Goal: Task Accomplishment & Management: Use online tool/utility

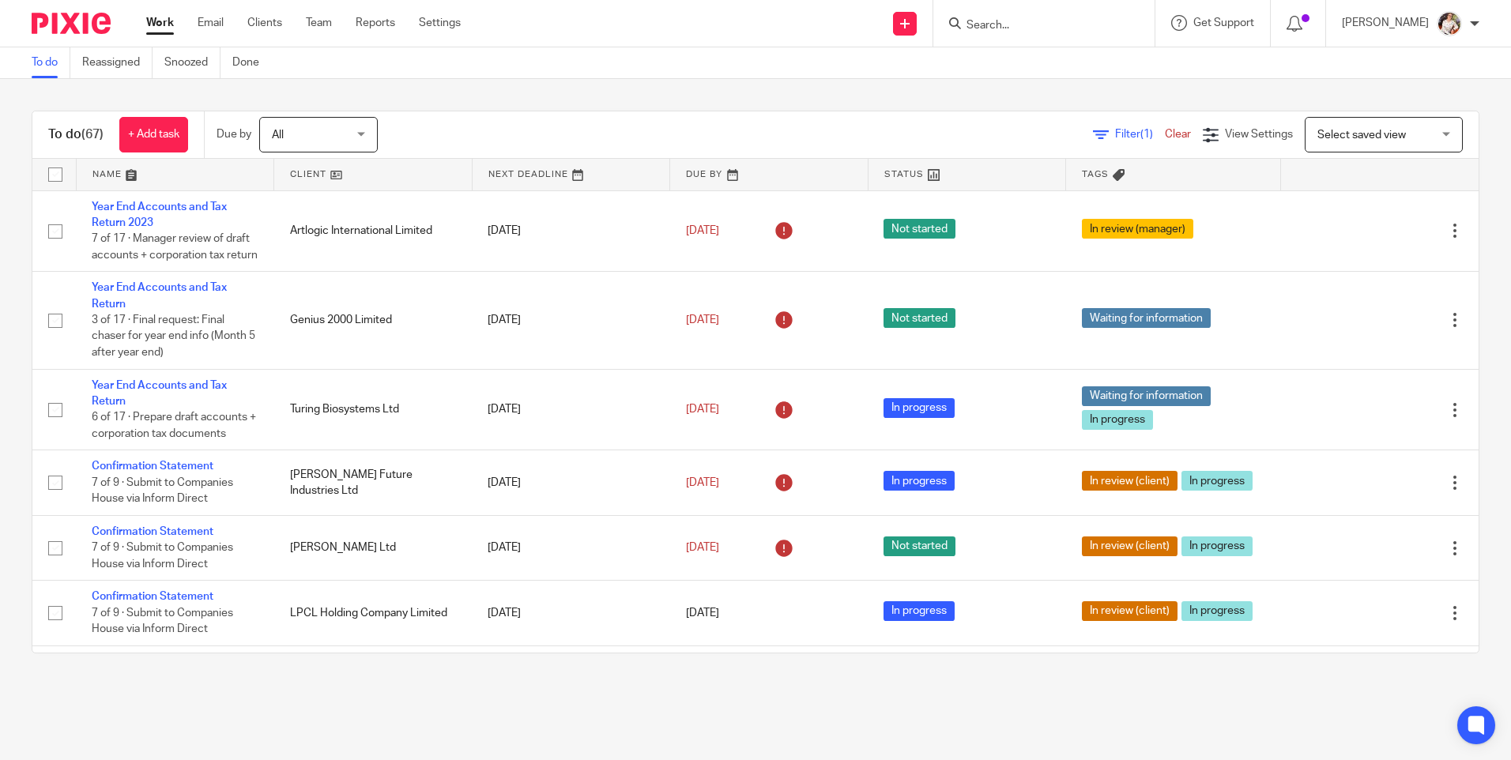
scroll to position [632, 0]
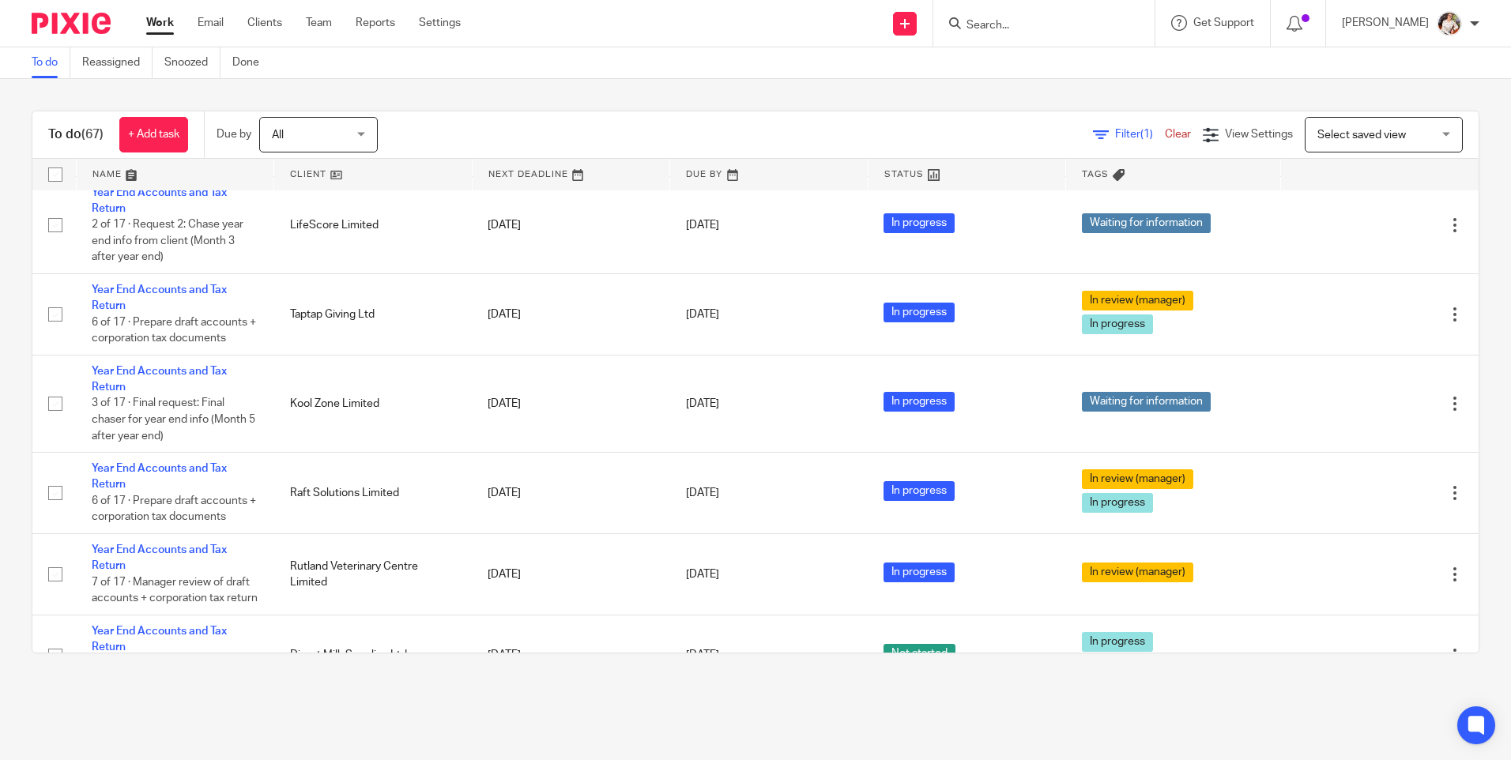
click at [1003, 21] on input "Search" at bounding box center [1036, 26] width 142 height 14
click at [1002, 23] on input "Search" at bounding box center [1036, 26] width 142 height 14
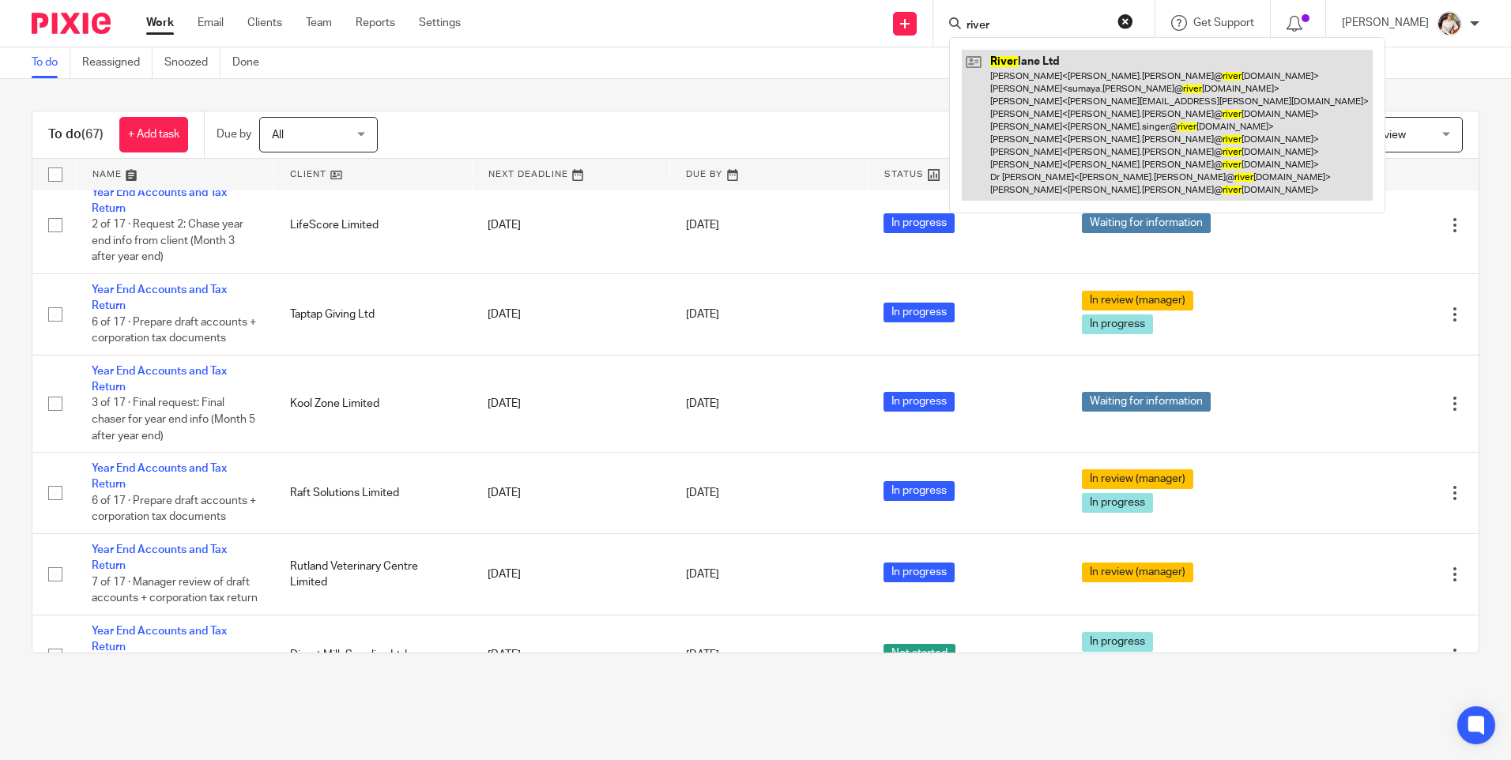
type input "river"
click at [1054, 91] on link at bounding box center [1167, 125] width 411 height 151
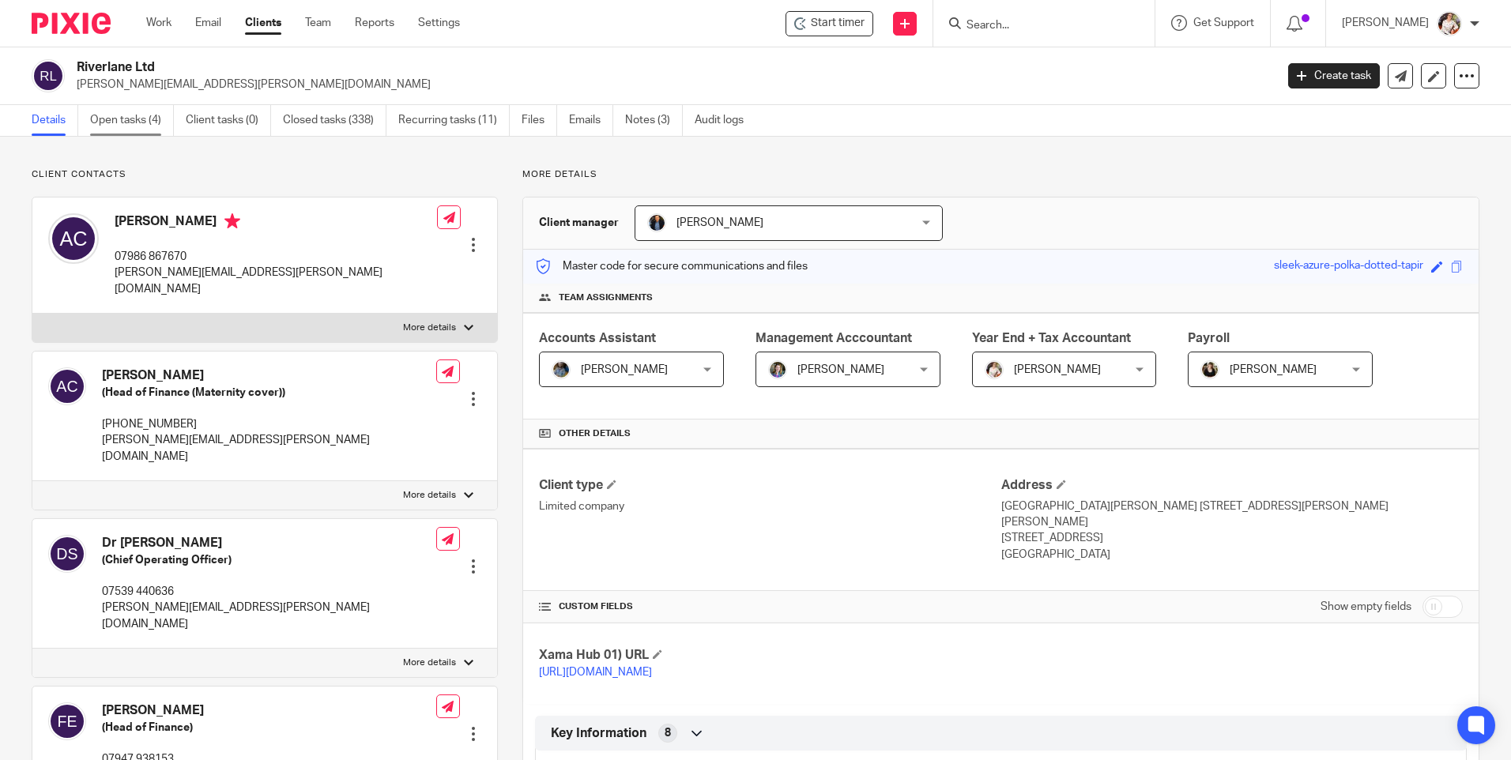
click at [131, 122] on link "Open tasks (4)" at bounding box center [132, 120] width 84 height 31
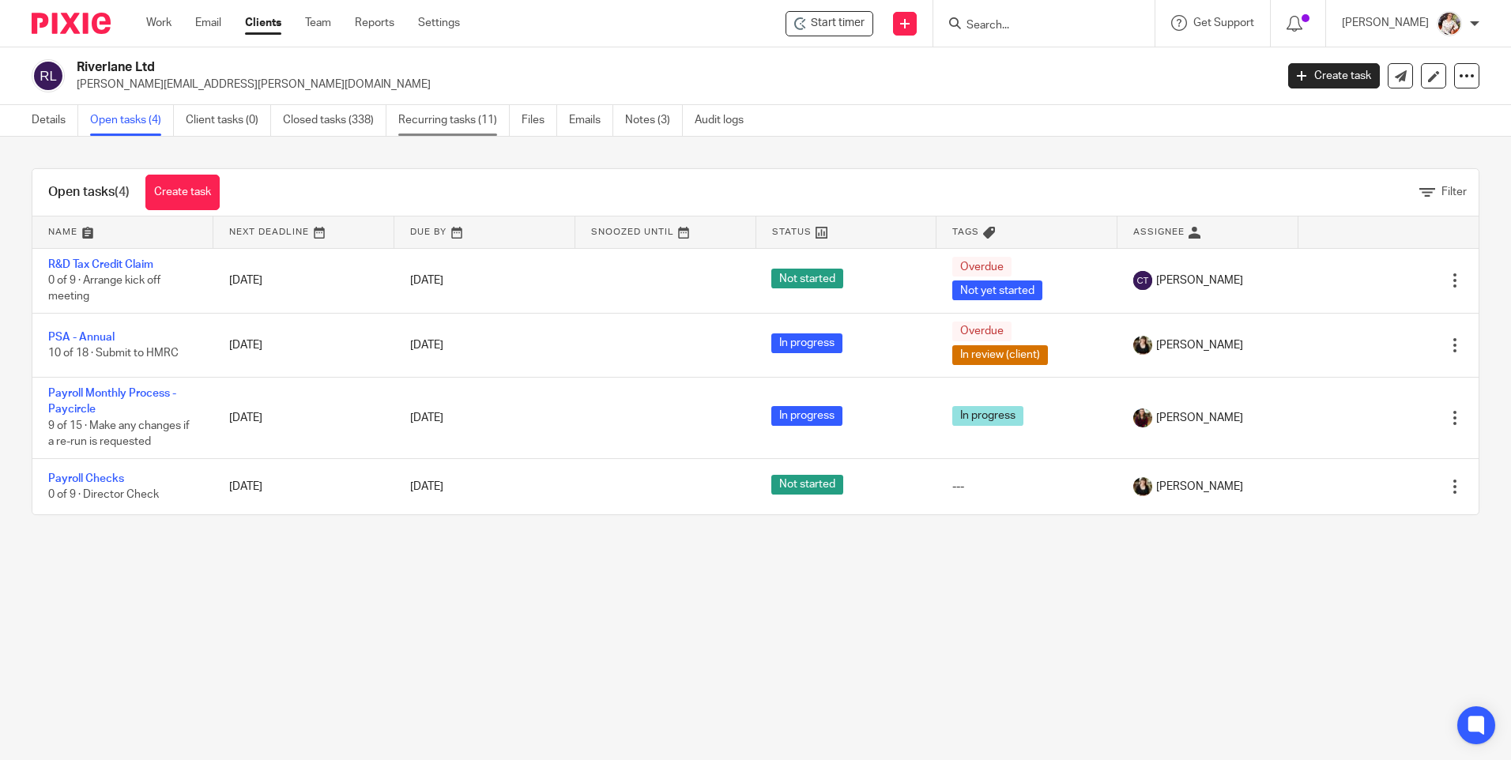
click at [475, 130] on link "Recurring tasks (11)" at bounding box center [453, 120] width 111 height 31
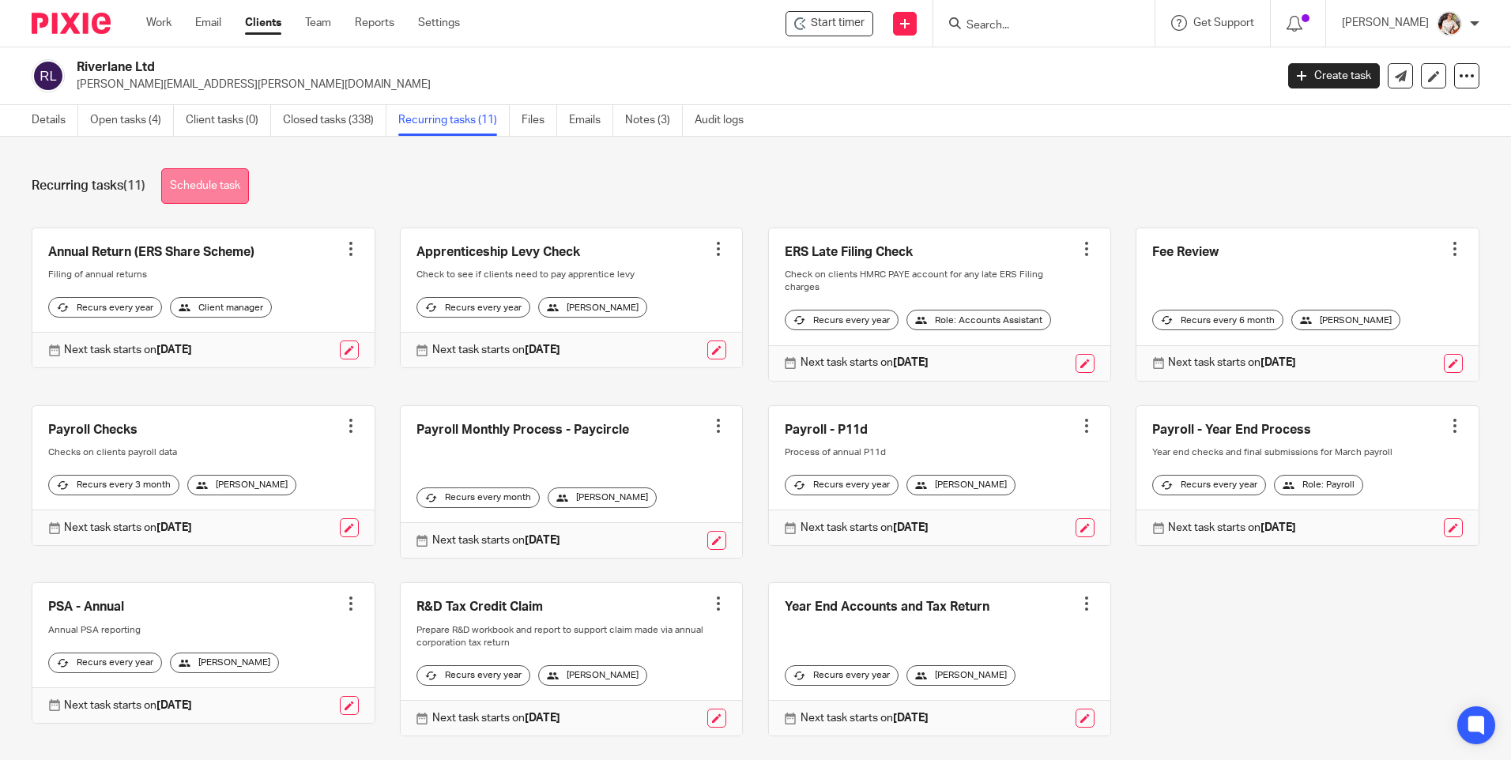
drag, startPoint x: 214, startPoint y: 178, endPoint x: 196, endPoint y: 179, distance: 18.2
click at [196, 179] on link "Schedule task" at bounding box center [205, 186] width 88 height 36
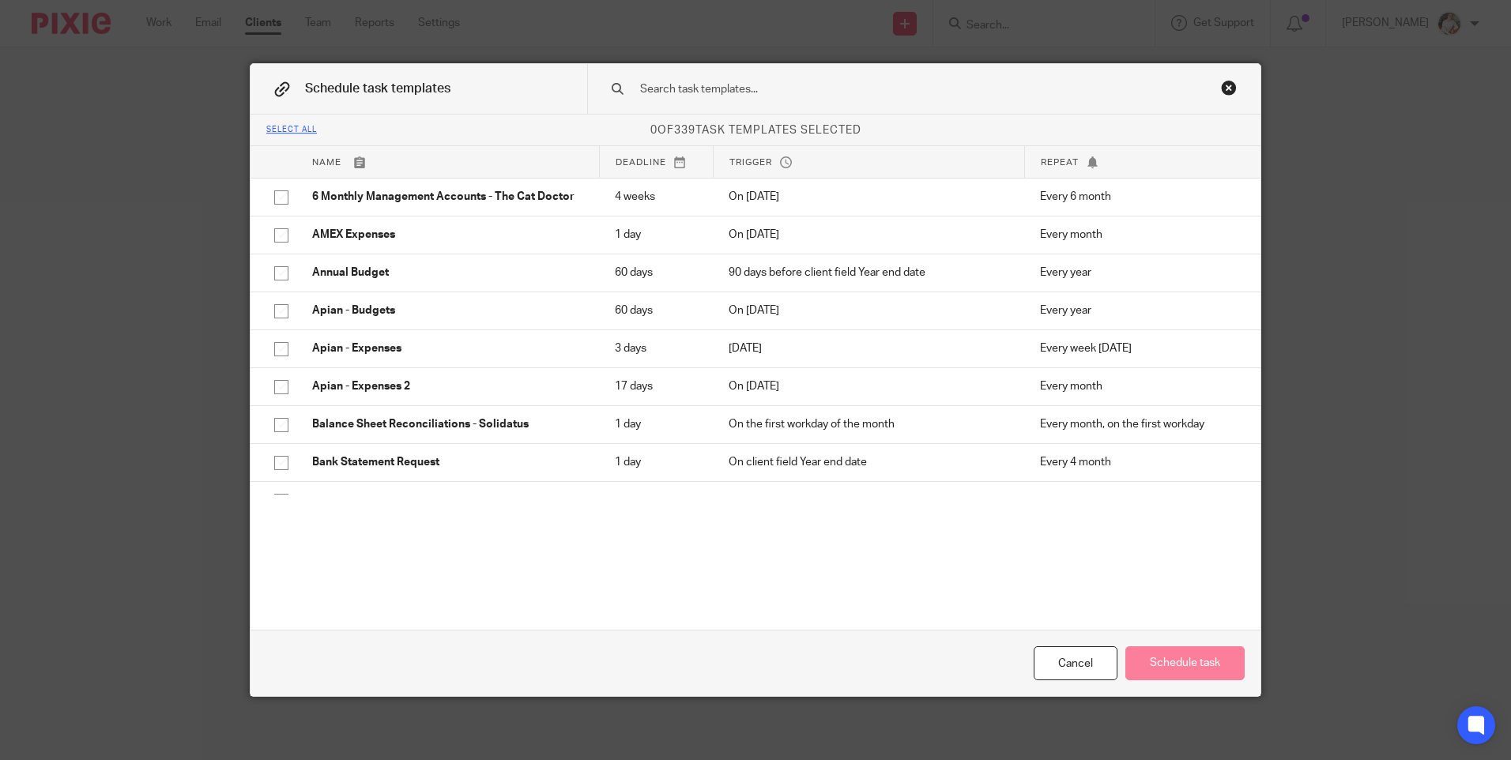
click at [715, 91] on input "text" at bounding box center [899, 89] width 521 height 17
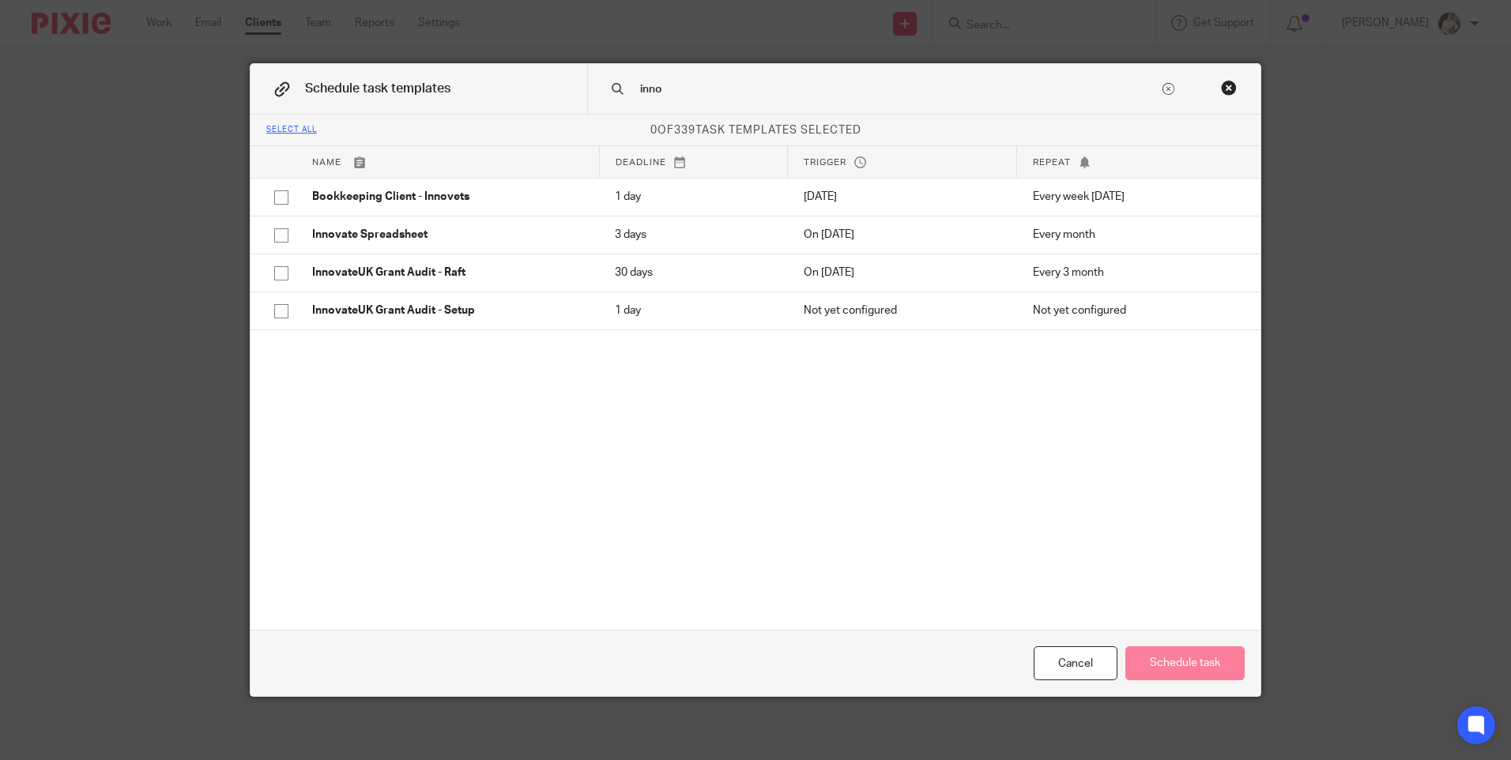
drag, startPoint x: 598, startPoint y: 74, endPoint x: 536, endPoint y: 72, distance: 62.5
click at [536, 72] on div "Schedule task templates inno" at bounding box center [756, 89] width 1010 height 51
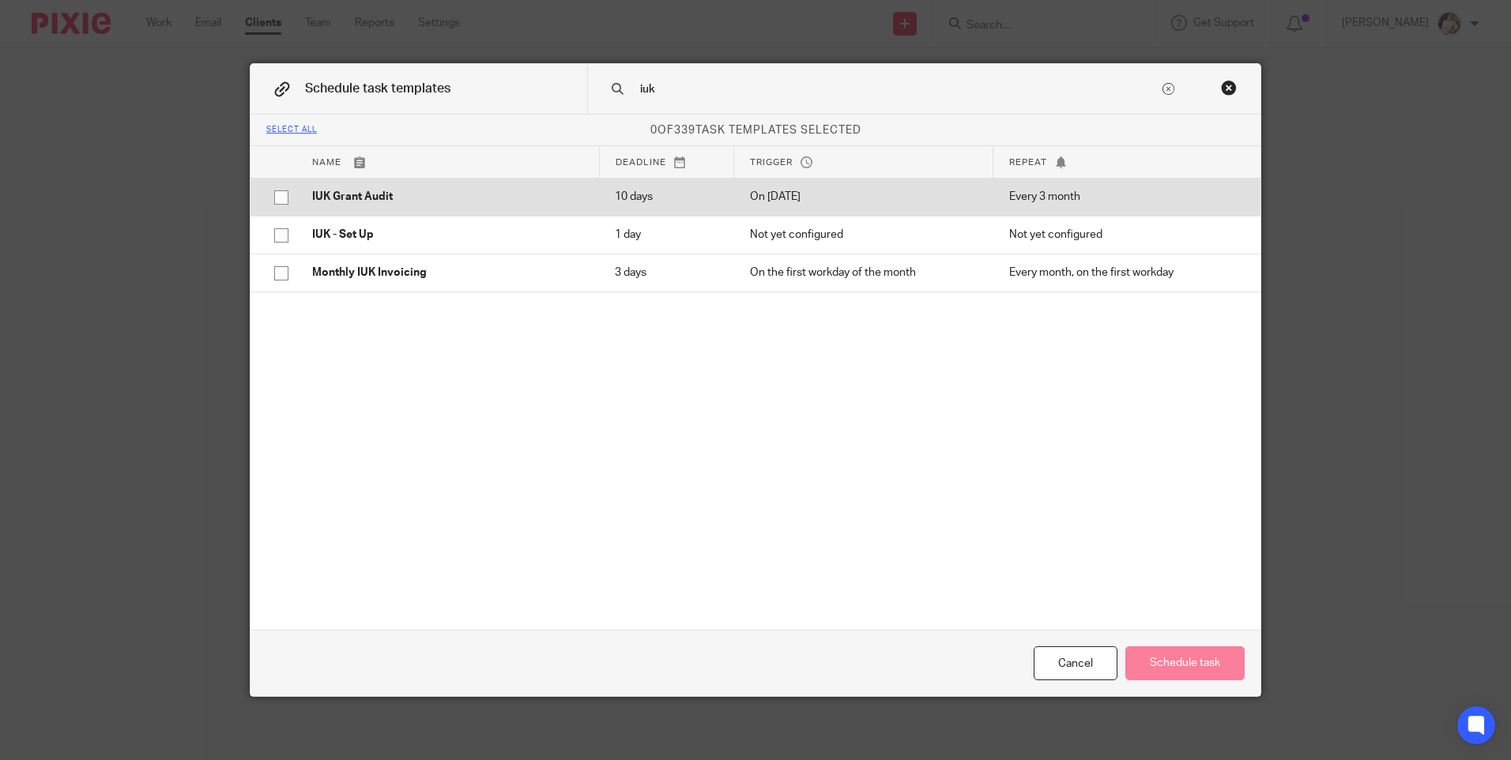
type input "iuk"
click at [392, 194] on p "IUK Grant Audit" at bounding box center [447, 197] width 271 height 16
checkbox input "true"
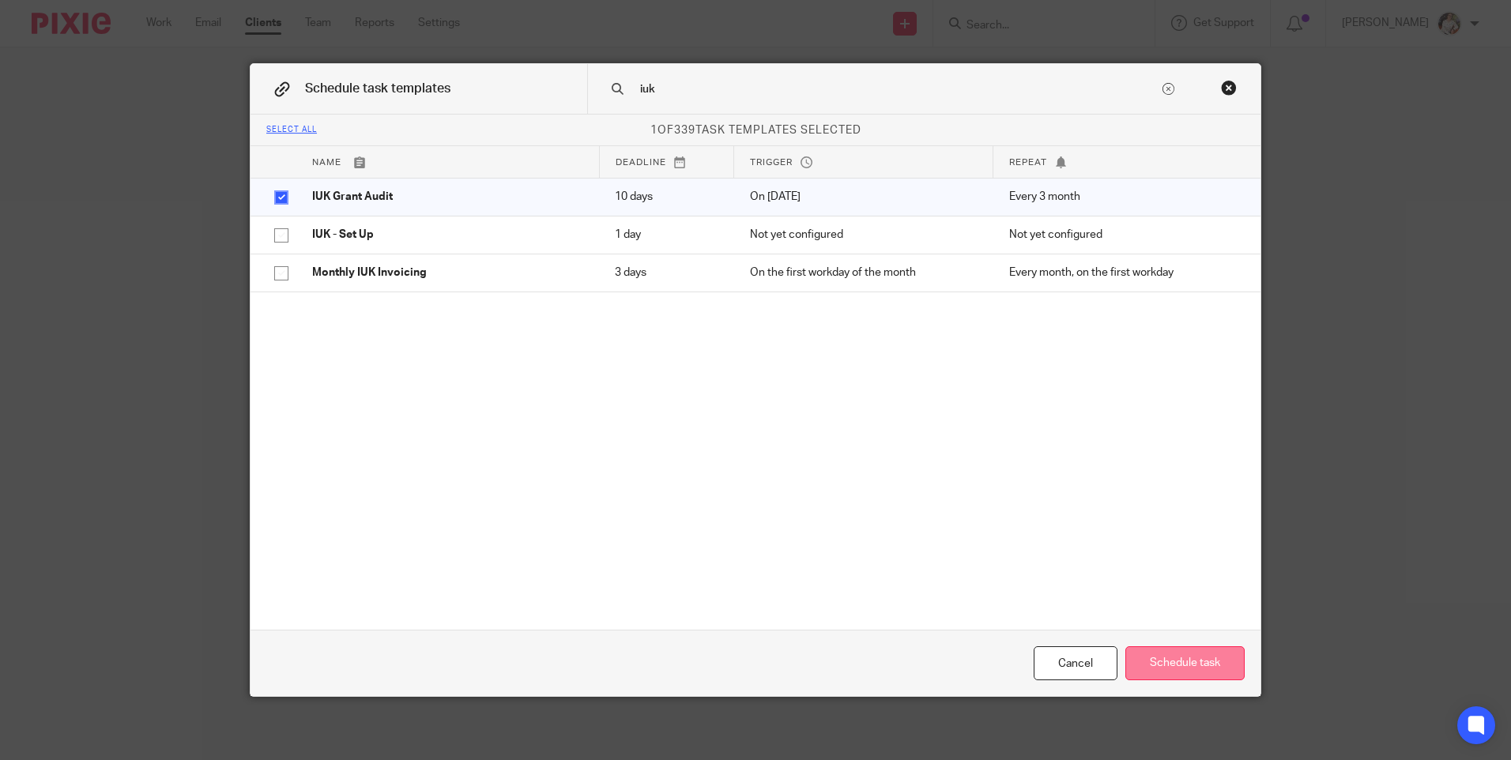
click at [1201, 677] on button "Schedule task" at bounding box center [1184, 664] width 119 height 34
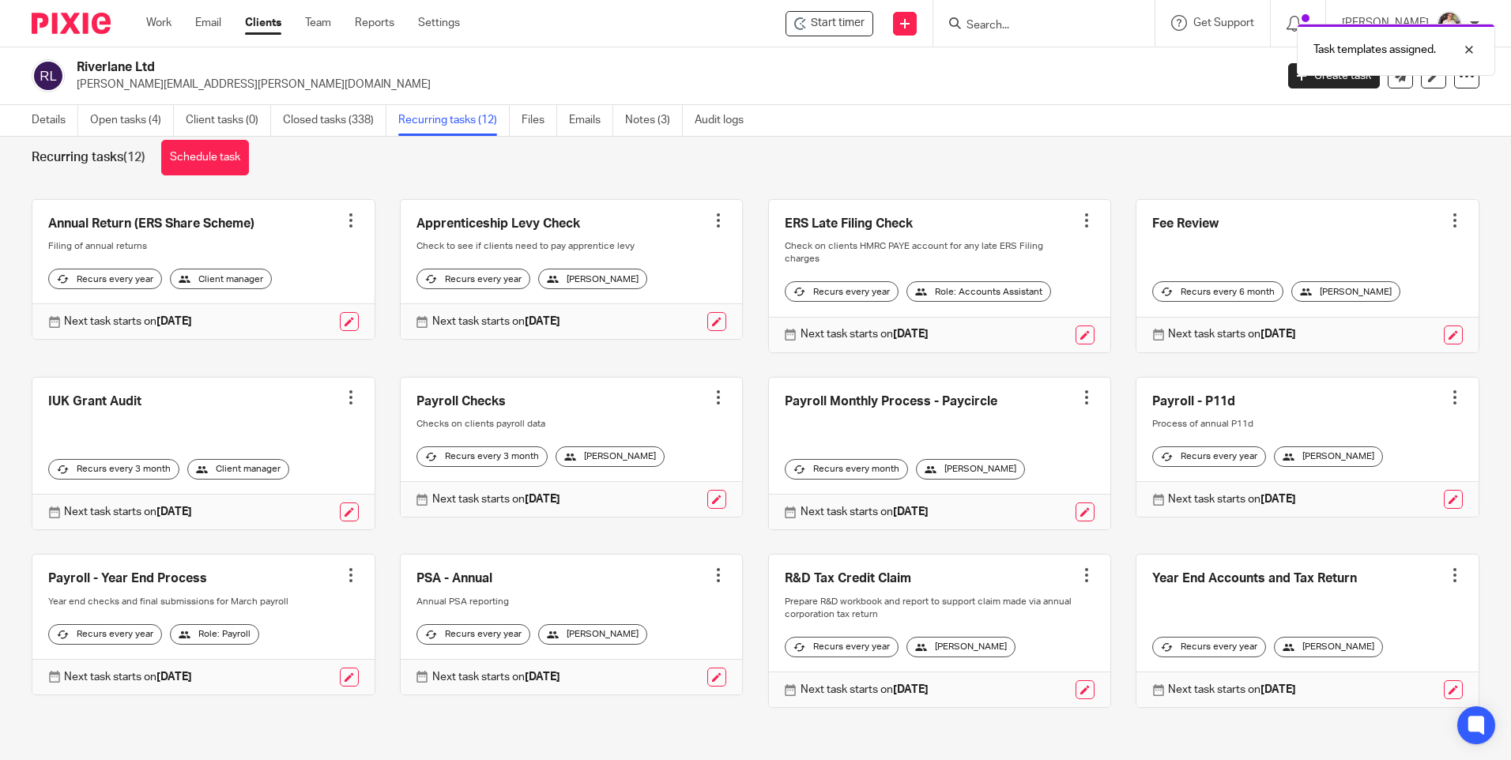
scroll to position [44, 0]
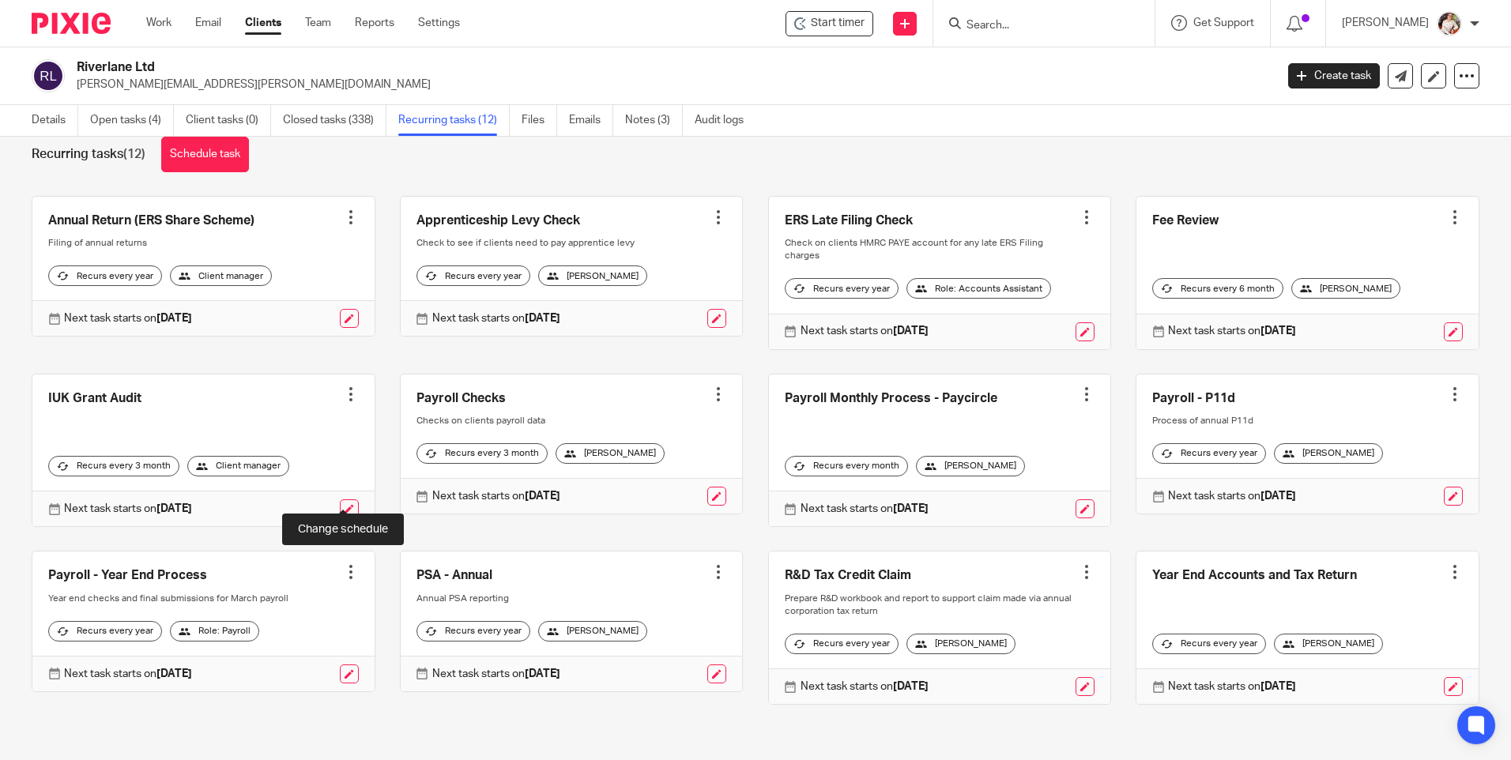
click at [340, 500] on link at bounding box center [349, 509] width 19 height 19
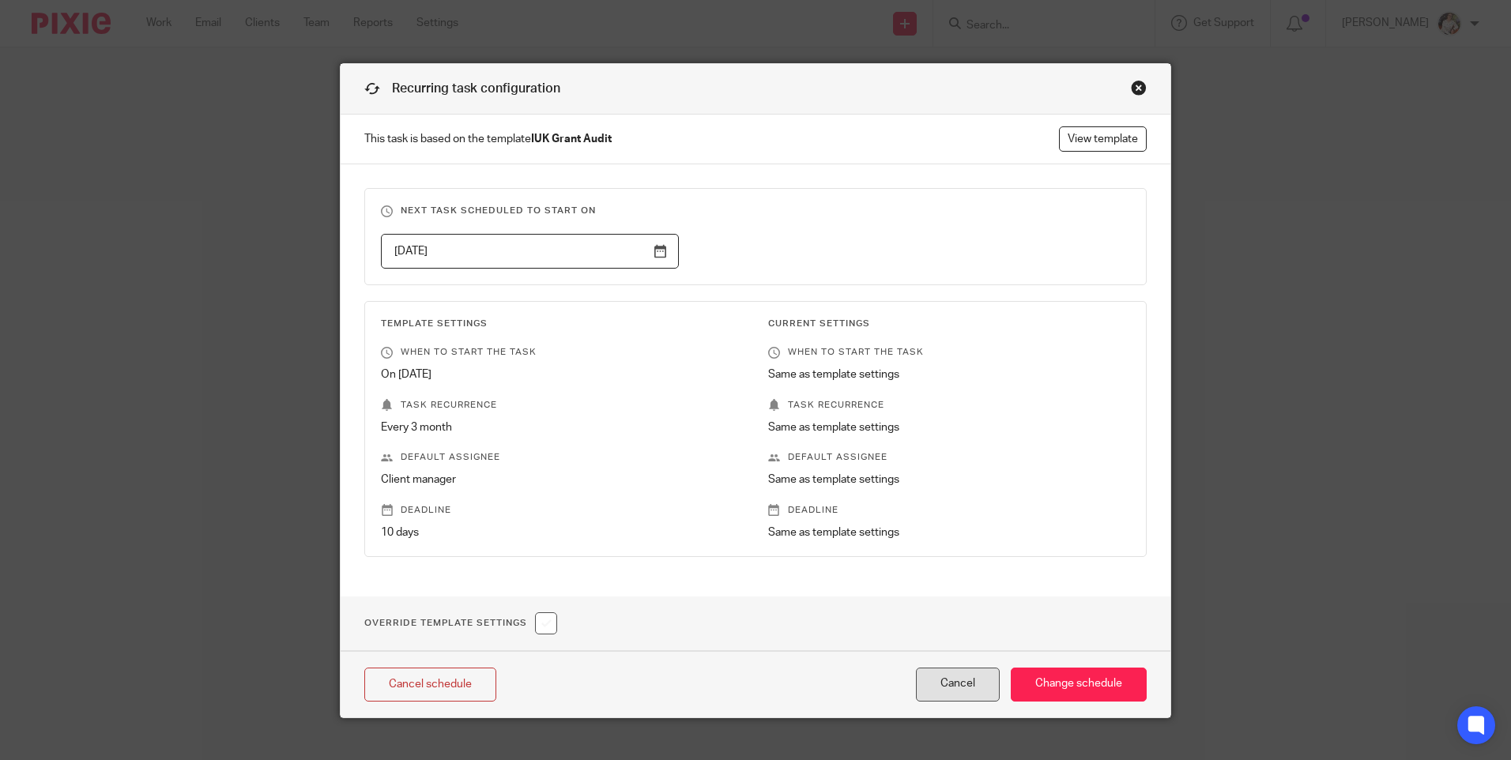
click at [947, 682] on button "Cancel" at bounding box center [958, 685] width 84 height 34
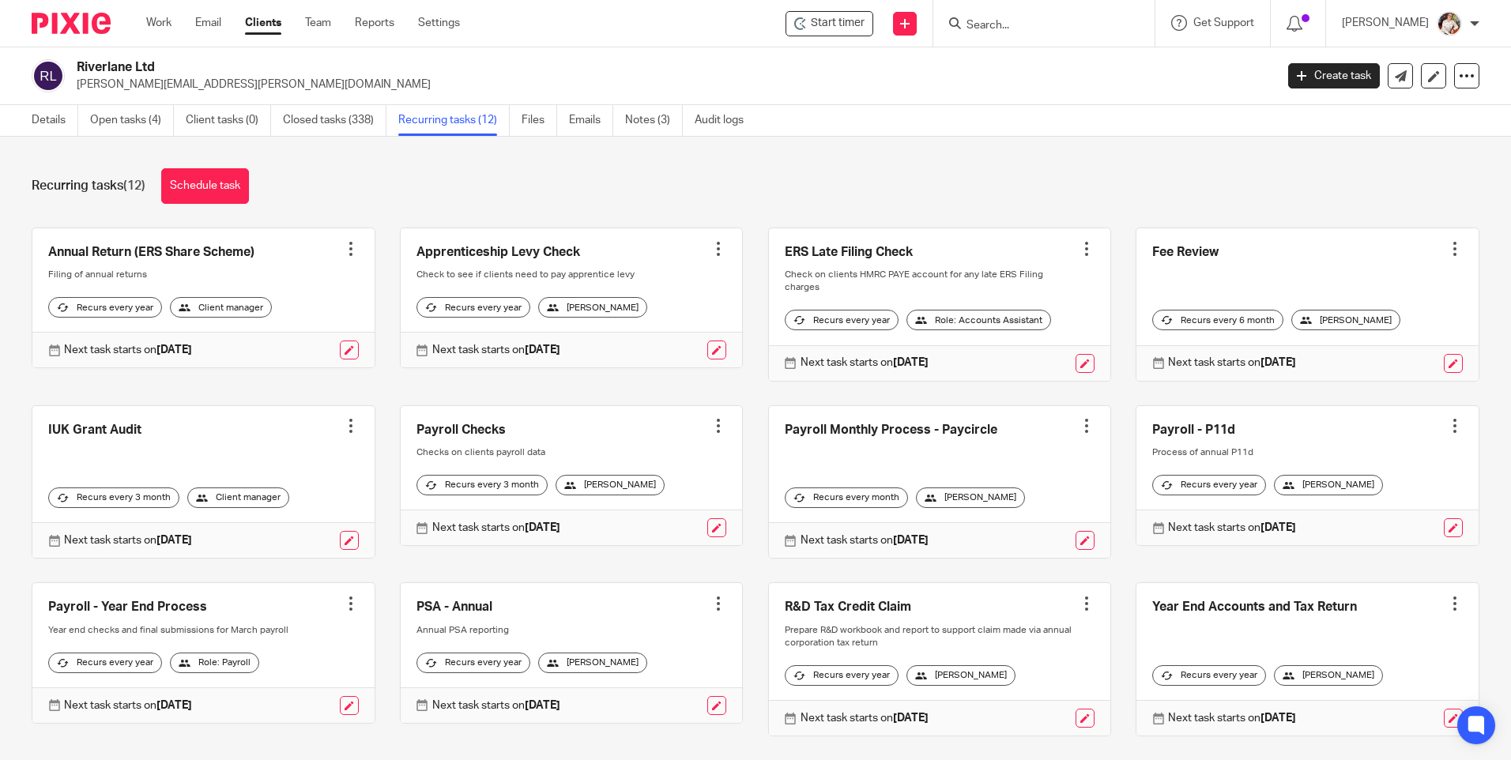
click at [347, 420] on div at bounding box center [351, 426] width 16 height 16
click at [296, 451] on link "Create task" at bounding box center [286, 461] width 126 height 23
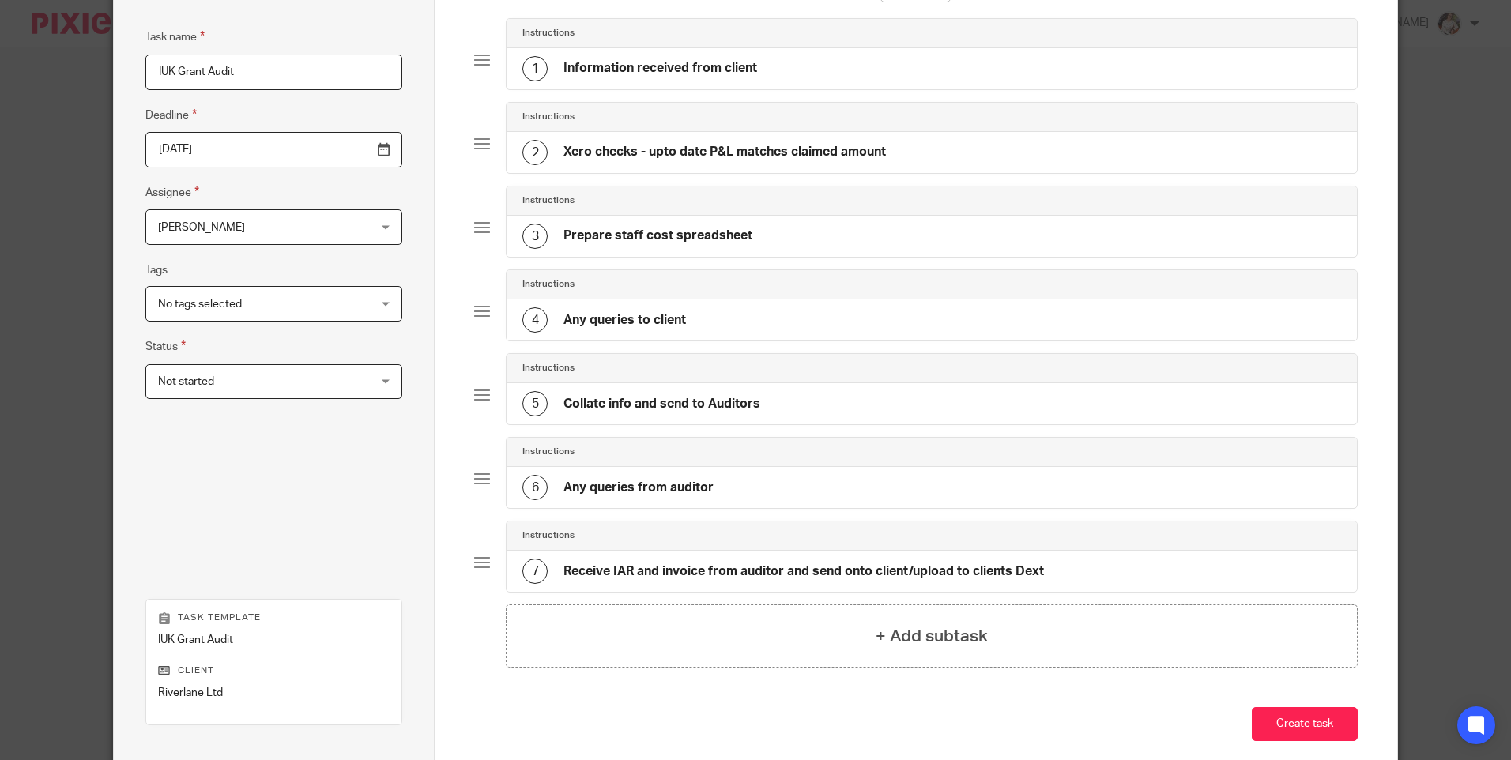
scroll to position [211, 0]
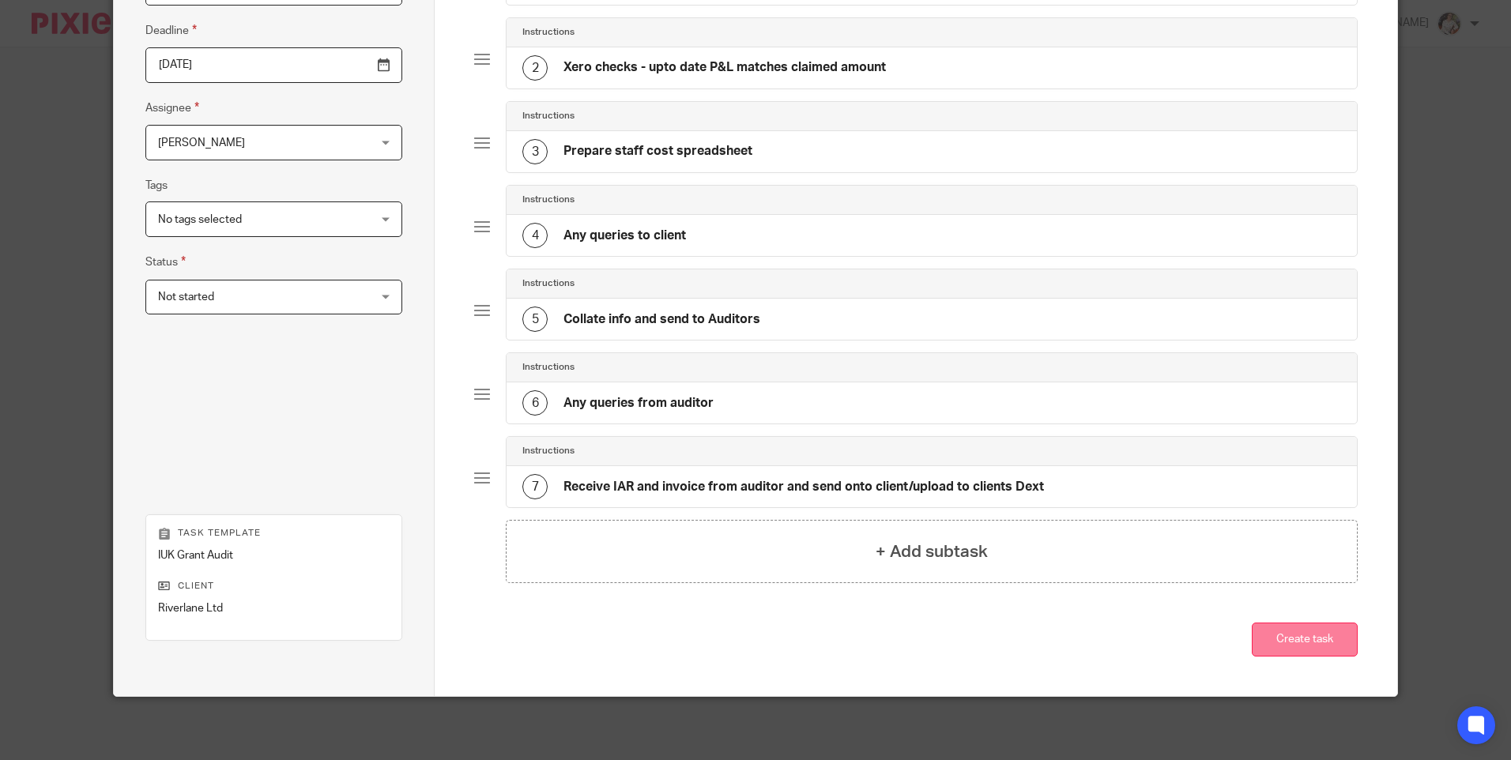
click at [1291, 643] on button "Create task" at bounding box center [1305, 640] width 106 height 34
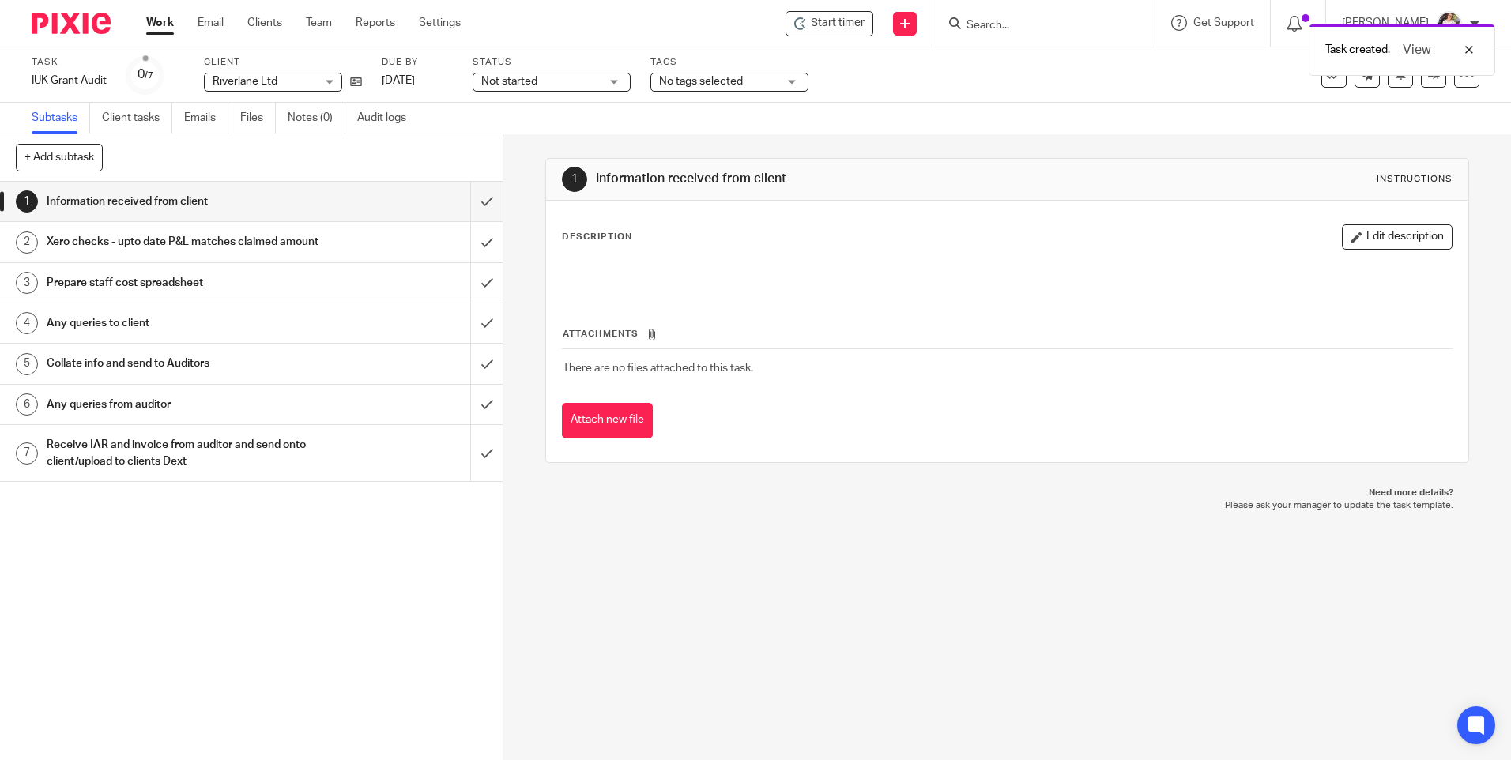
click at [837, 28] on div "Task created. View" at bounding box center [1126, 46] width 740 height 60
click at [824, 21] on span "Start timer" at bounding box center [838, 23] width 54 height 17
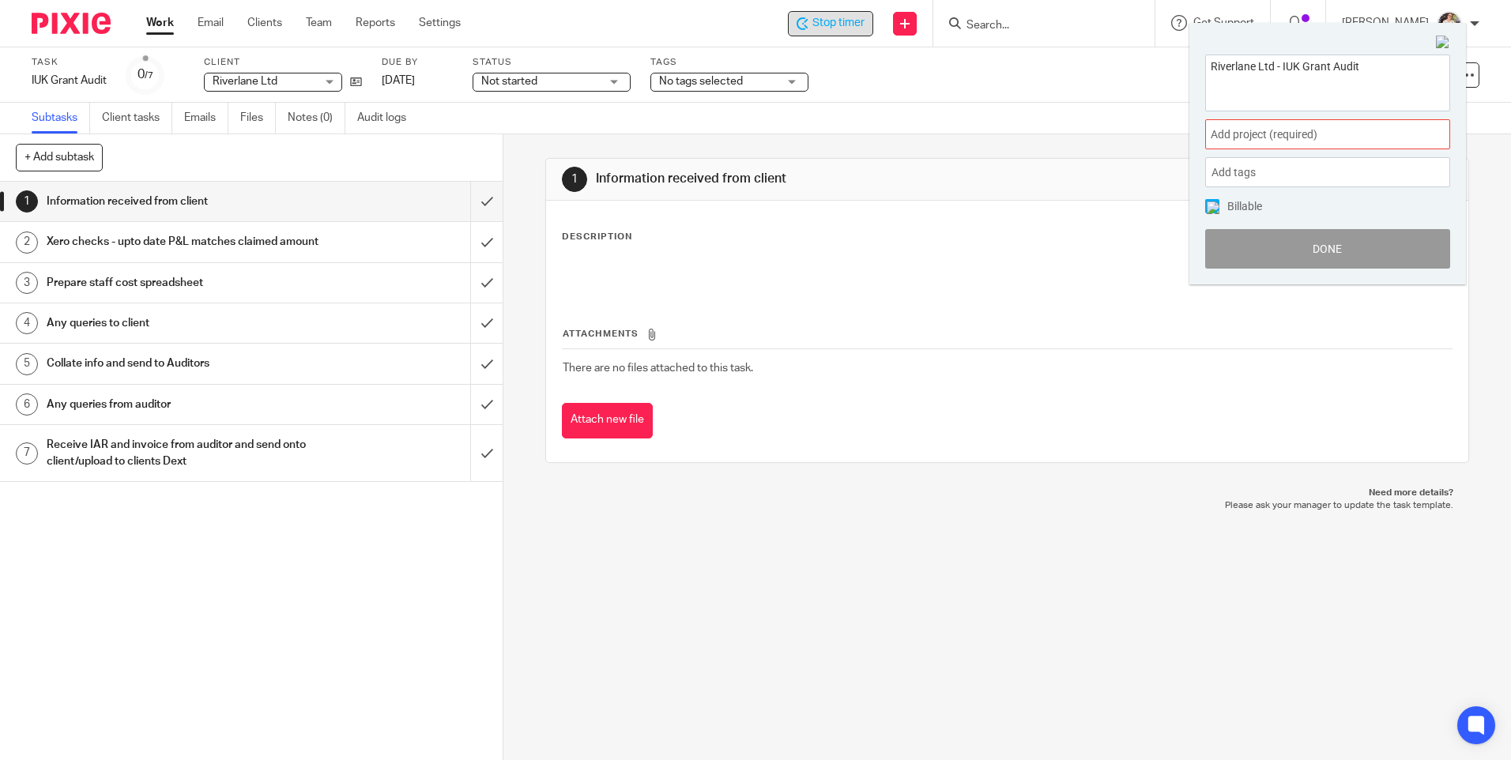
click at [1277, 148] on div "Add project (required) :" at bounding box center [1327, 134] width 245 height 30
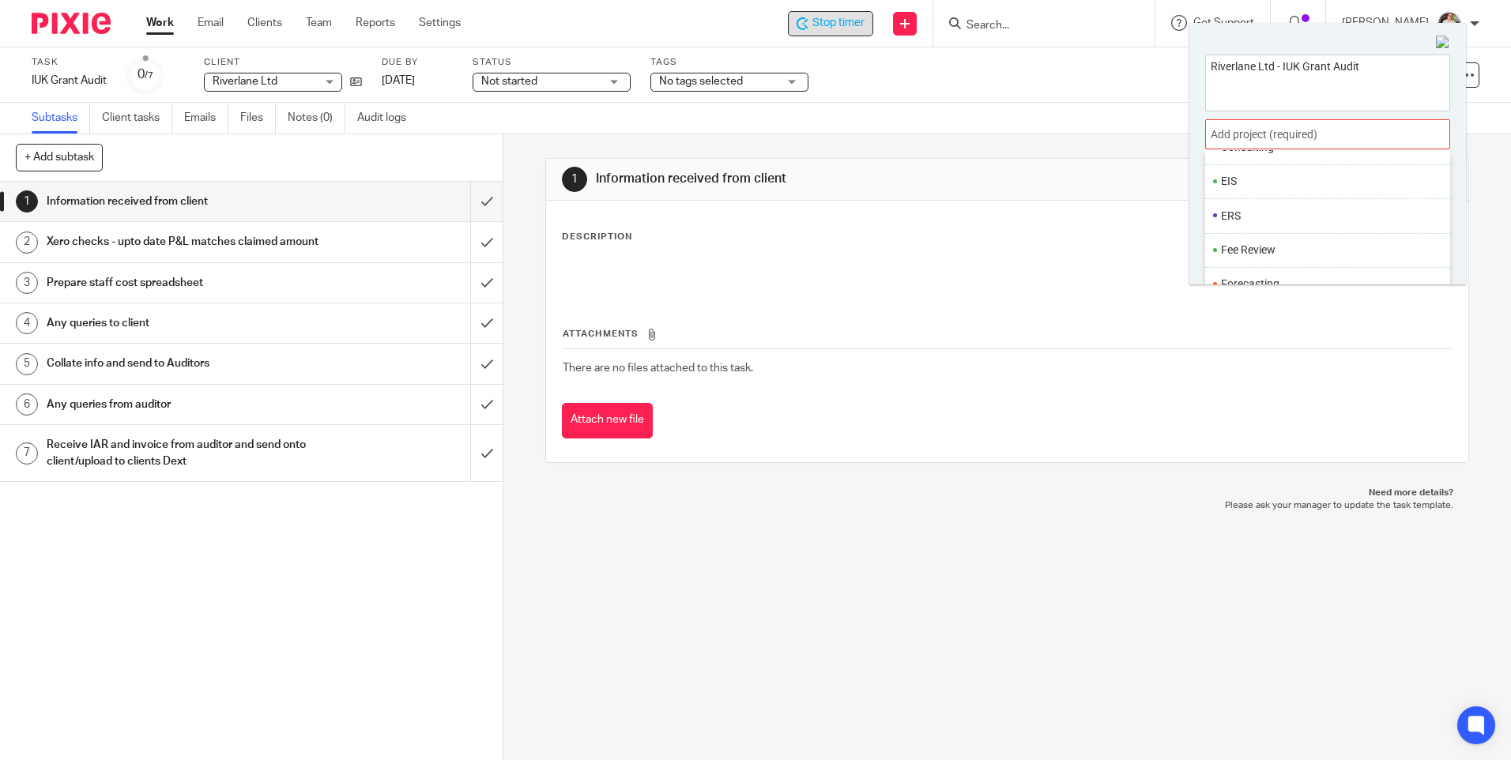
scroll to position [355, 0]
click at [1241, 267] on li "IUK" at bounding box center [1324, 274] width 206 height 17
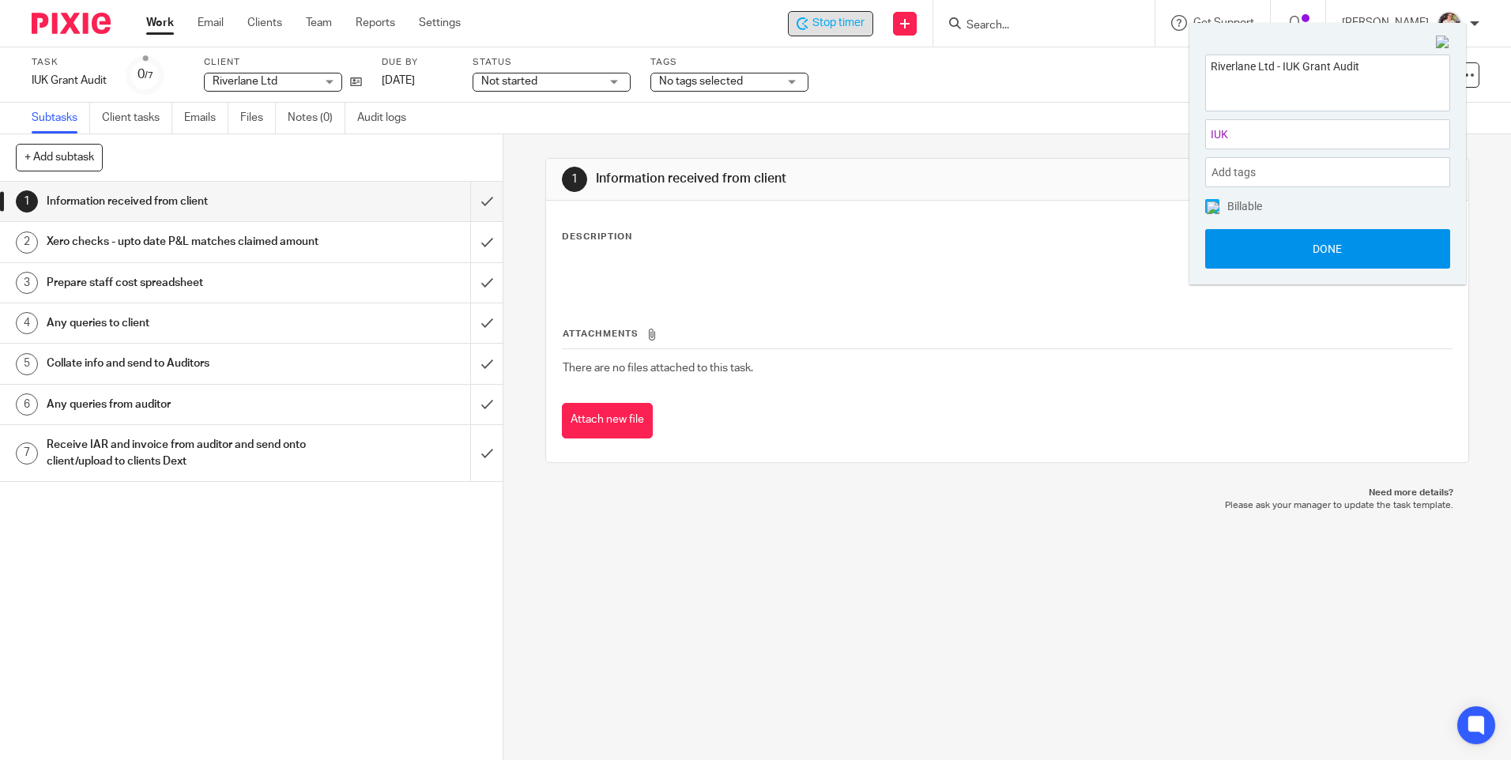
click at [1233, 247] on button "Done" at bounding box center [1327, 249] width 245 height 40
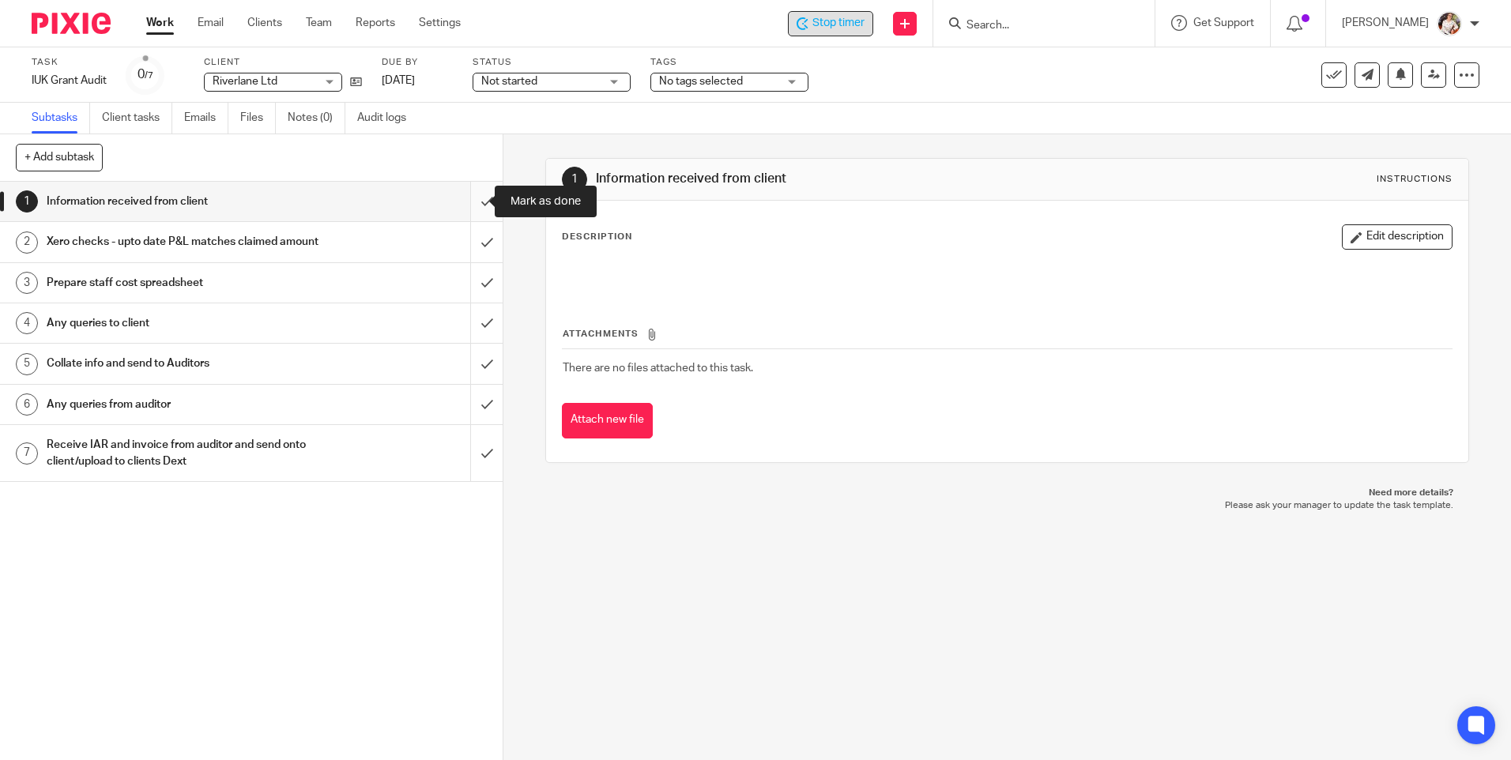
click at [462, 205] on input "submit" at bounding box center [251, 202] width 503 height 40
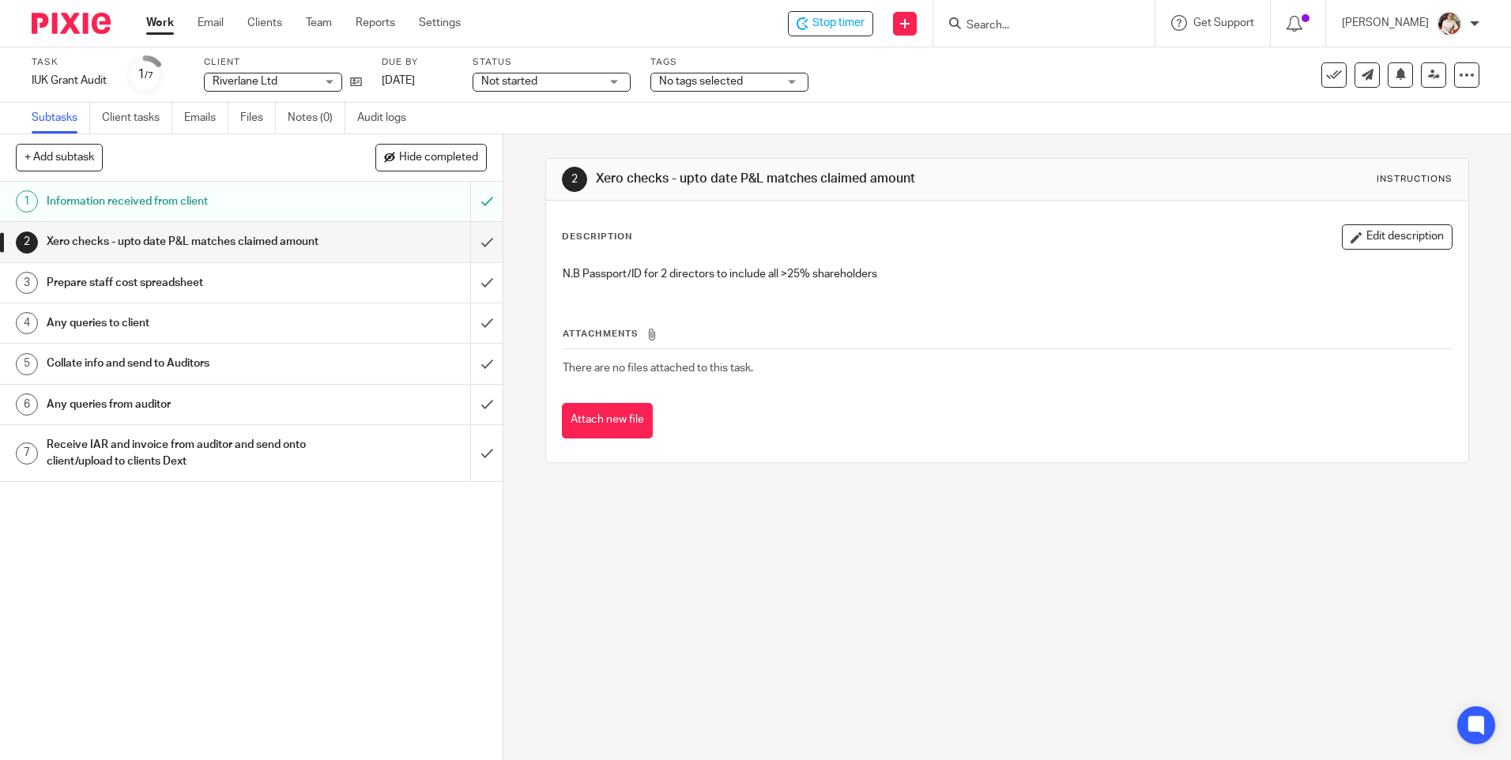
click at [731, 512] on div "2 Xero checks - upto date P&L matches claimed amount Instructions Description E…" at bounding box center [1007, 447] width 1008 height 626
